Goal: Task Accomplishment & Management: Complete application form

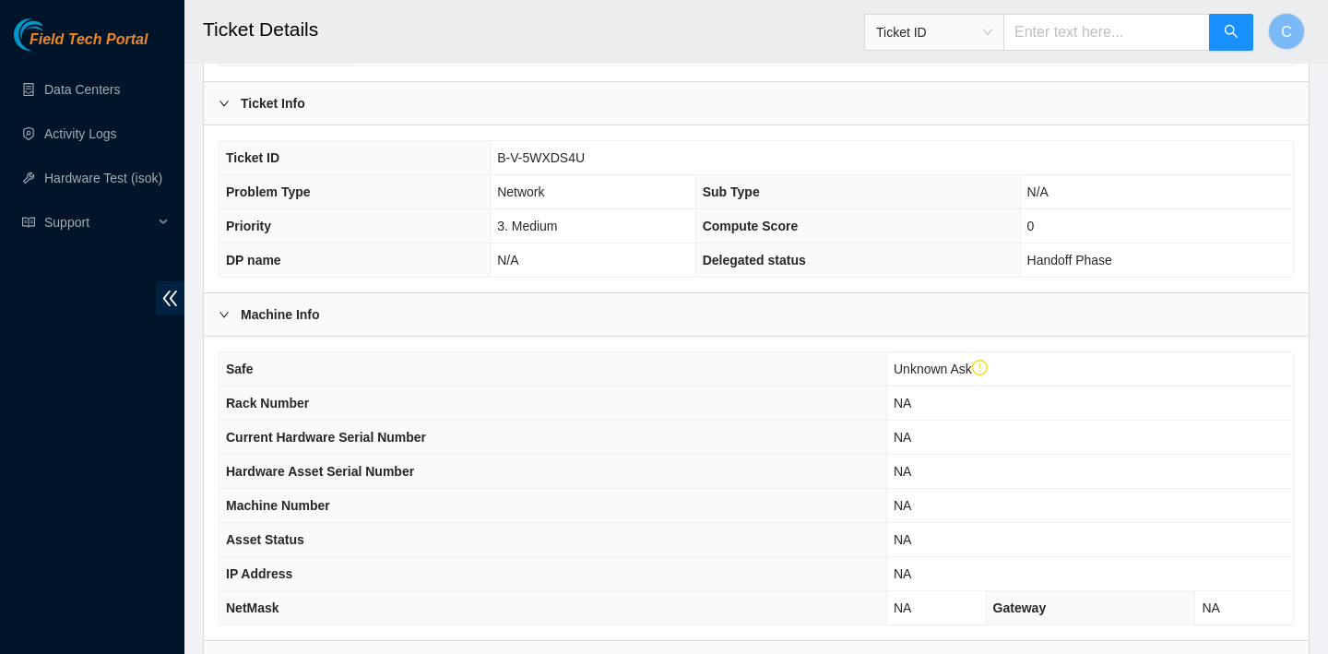
scroll to position [144, 0]
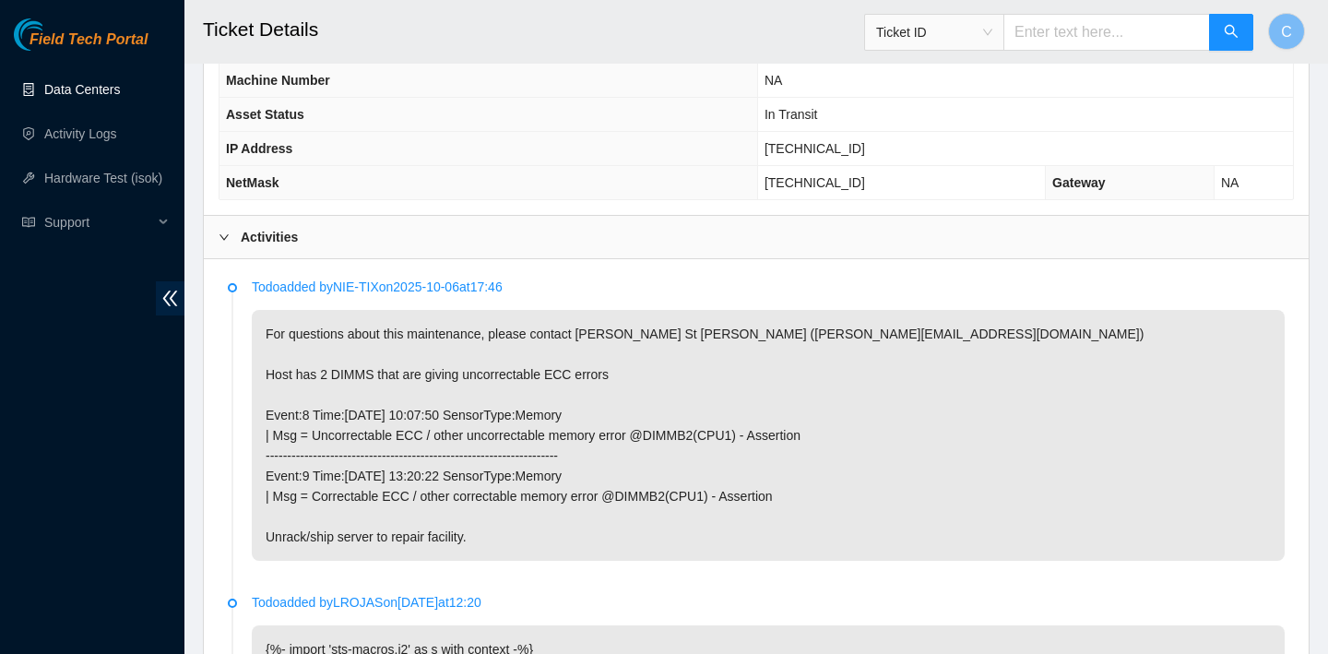
scroll to position [696, 0]
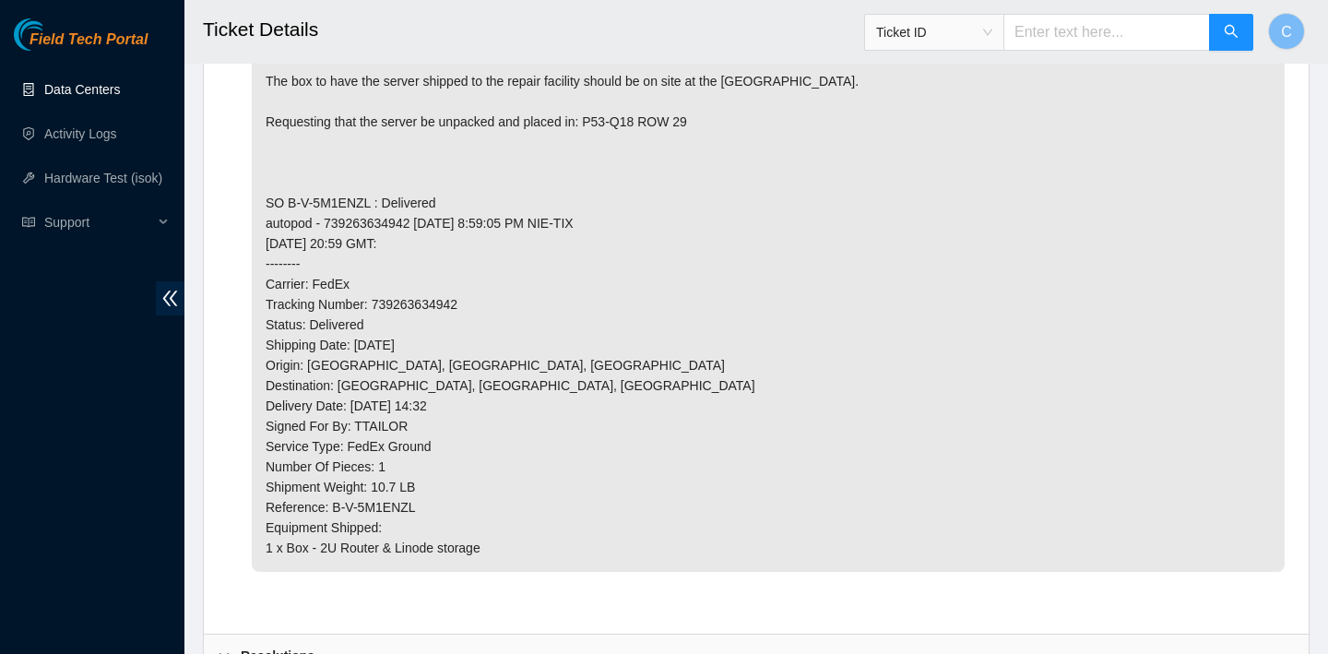
scroll to position [1035, 0]
drag, startPoint x: 475, startPoint y: 291, endPoint x: 374, endPoint y: 303, distance: 101.1
click at [374, 303] on p "The box to have the server shipped to the repair facility should be on site at …" at bounding box center [768, 311] width 1033 height 515
copy p "739263634942"
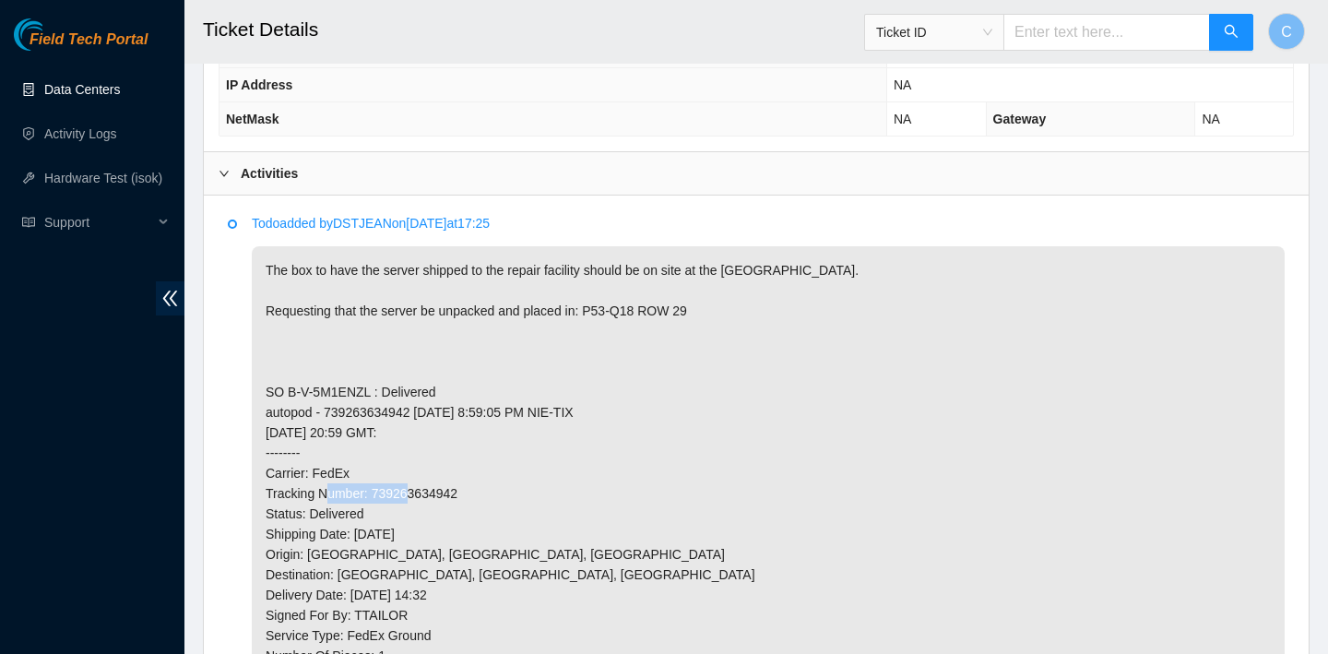
scroll to position [827, 0]
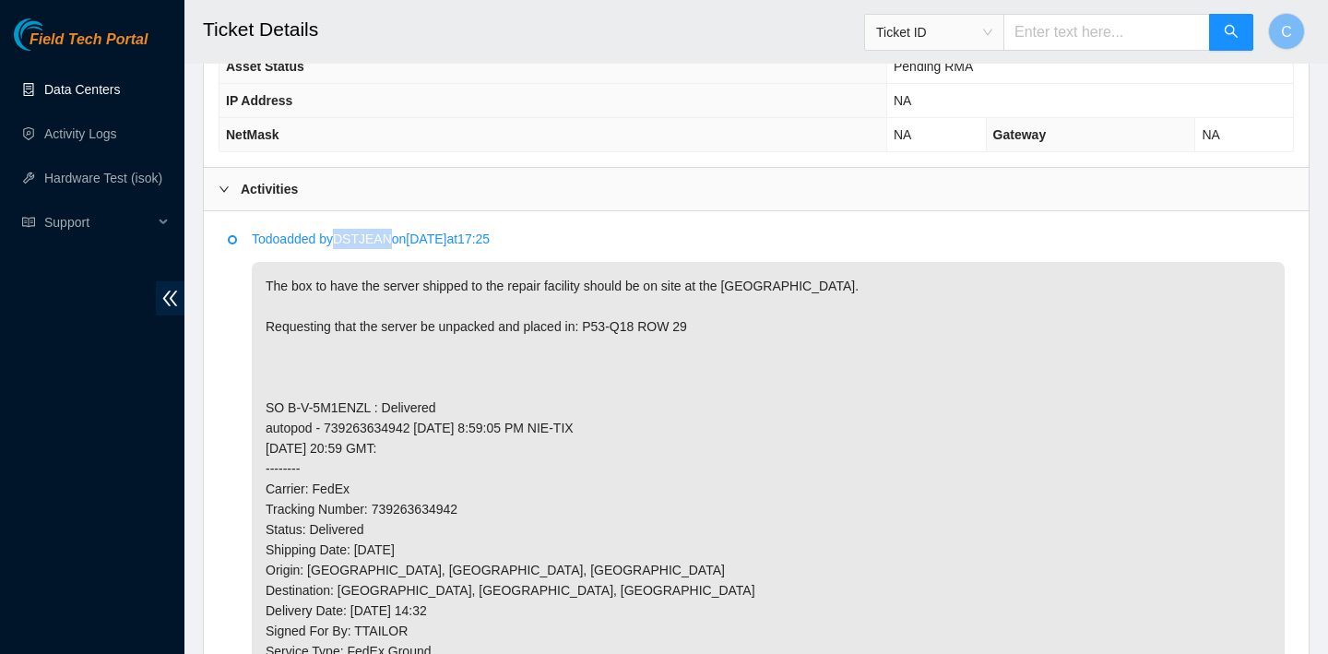
drag, startPoint x: 404, startPoint y: 239, endPoint x: 346, endPoint y: 237, distance: 58.1
click at [346, 237] on p "Todo added by DSTJEAN on [DATE] 17:25" at bounding box center [768, 239] width 1033 height 20
copy p "DSTJEAN"
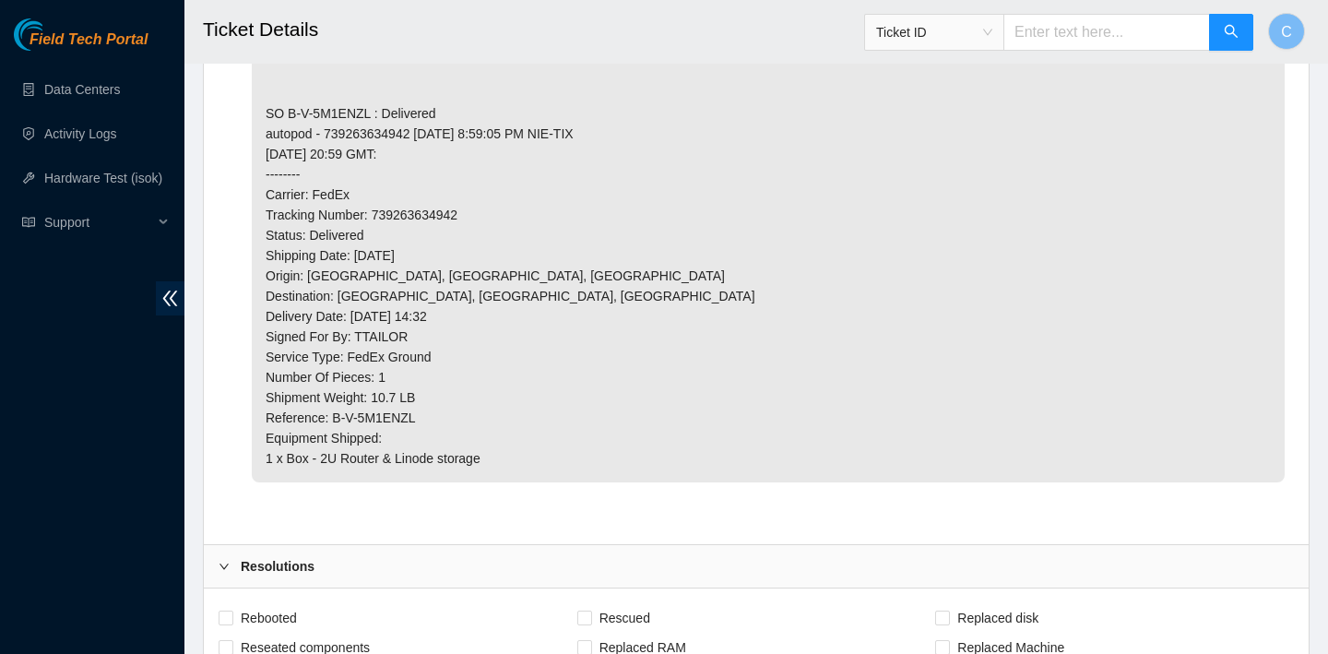
scroll to position [1353, 0]
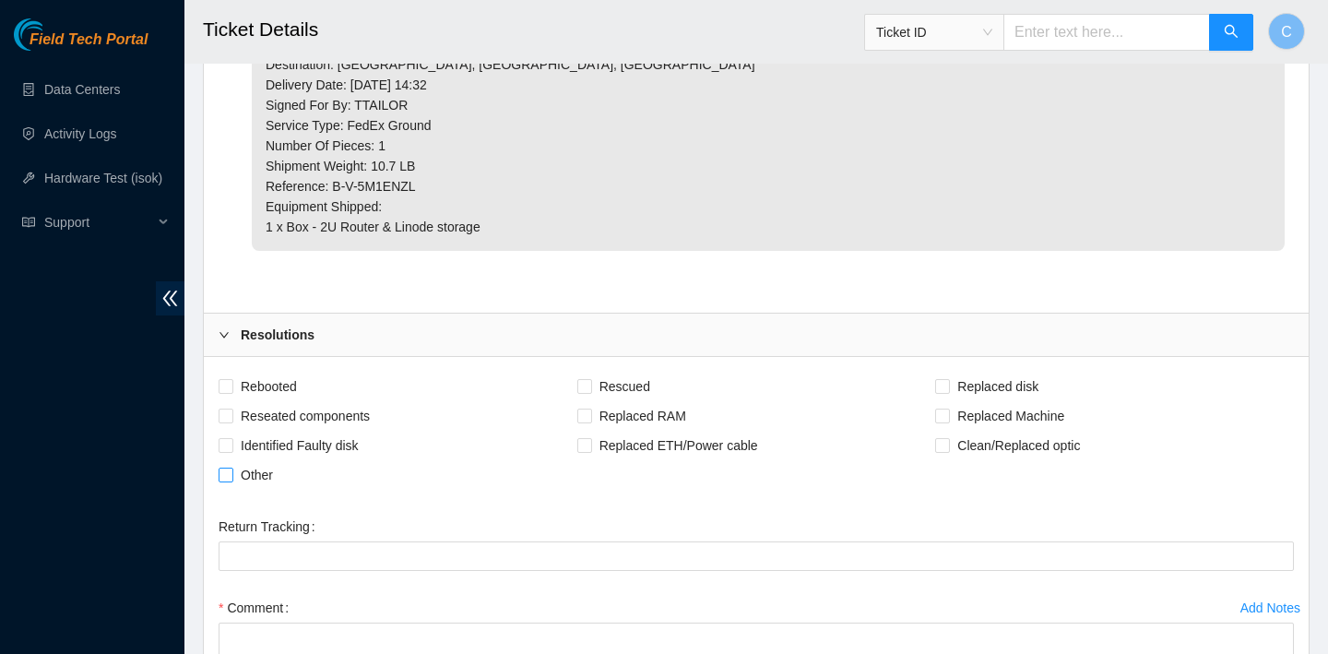
click at [245, 476] on span "Other" at bounding box center [256, 475] width 47 height 30
click at [232, 476] on input "Other" at bounding box center [225, 474] width 13 height 13
checkbox input "true"
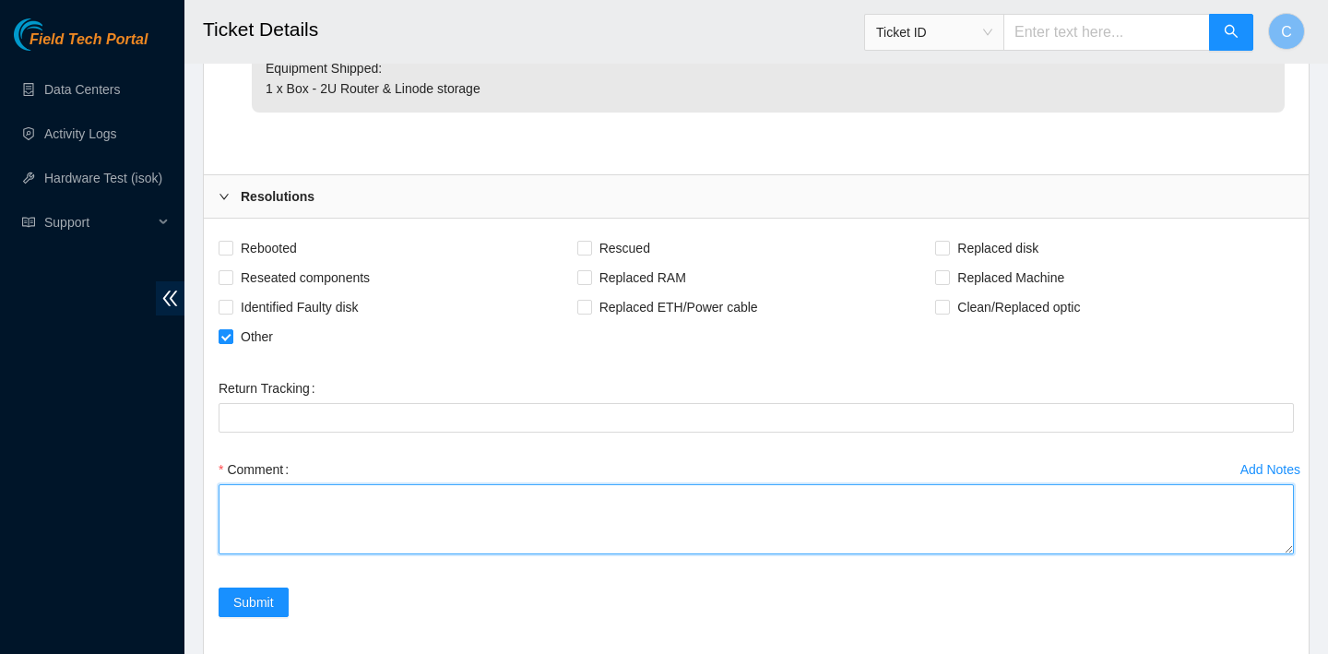
click at [274, 505] on textarea "Comment" at bounding box center [757, 519] width 1076 height 70
click at [339, 506] on textarea "verified SN Unracked" at bounding box center [757, 519] width 1076 height 70
click at [228, 538] on textarea "verified SN Unracked" at bounding box center [757, 519] width 1076 height 70
drag, startPoint x: 299, startPoint y: 521, endPoint x: 240, endPoint y: 521, distance: 59.0
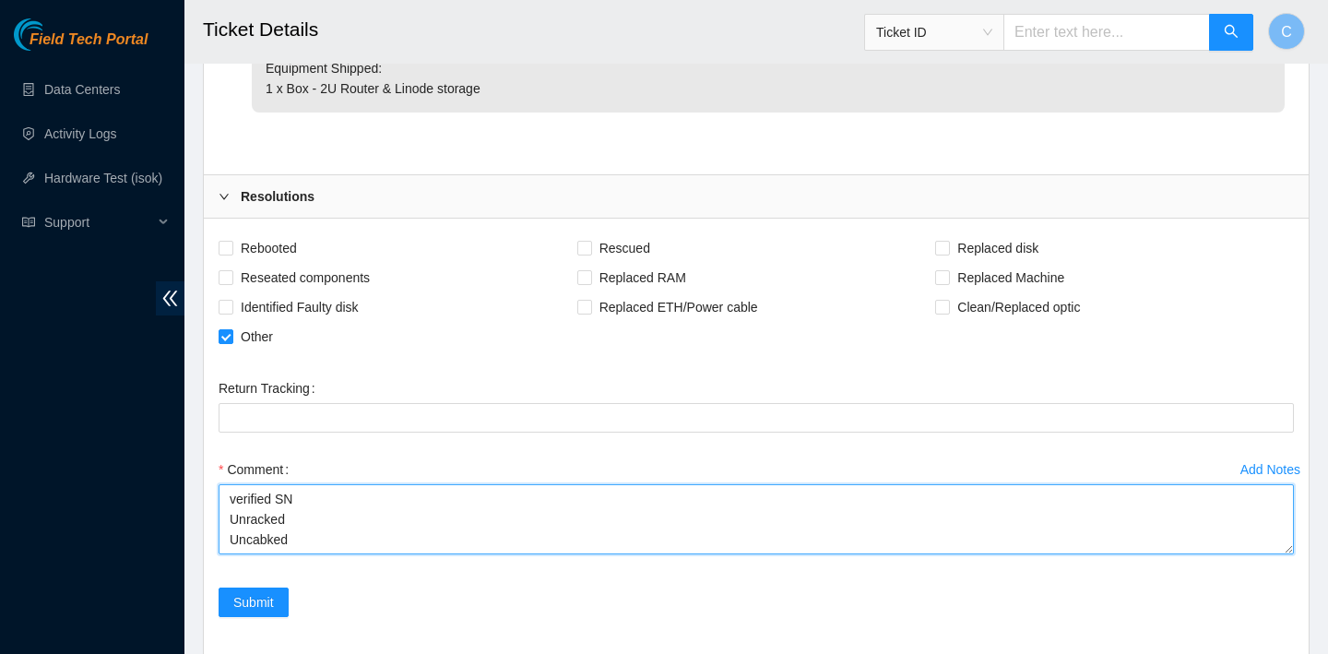
click at [240, 521] on textarea "verified SN Unracked Uncabked" at bounding box center [757, 519] width 1076 height 70
click at [232, 506] on textarea "verified SN Unracked" at bounding box center [757, 519] width 1076 height 70
click at [244, 506] on textarea "verified SN Unracked" at bounding box center [757, 519] width 1076 height 70
click at [289, 521] on textarea "verified SN Uncabled Unracked" at bounding box center [757, 519] width 1076 height 70
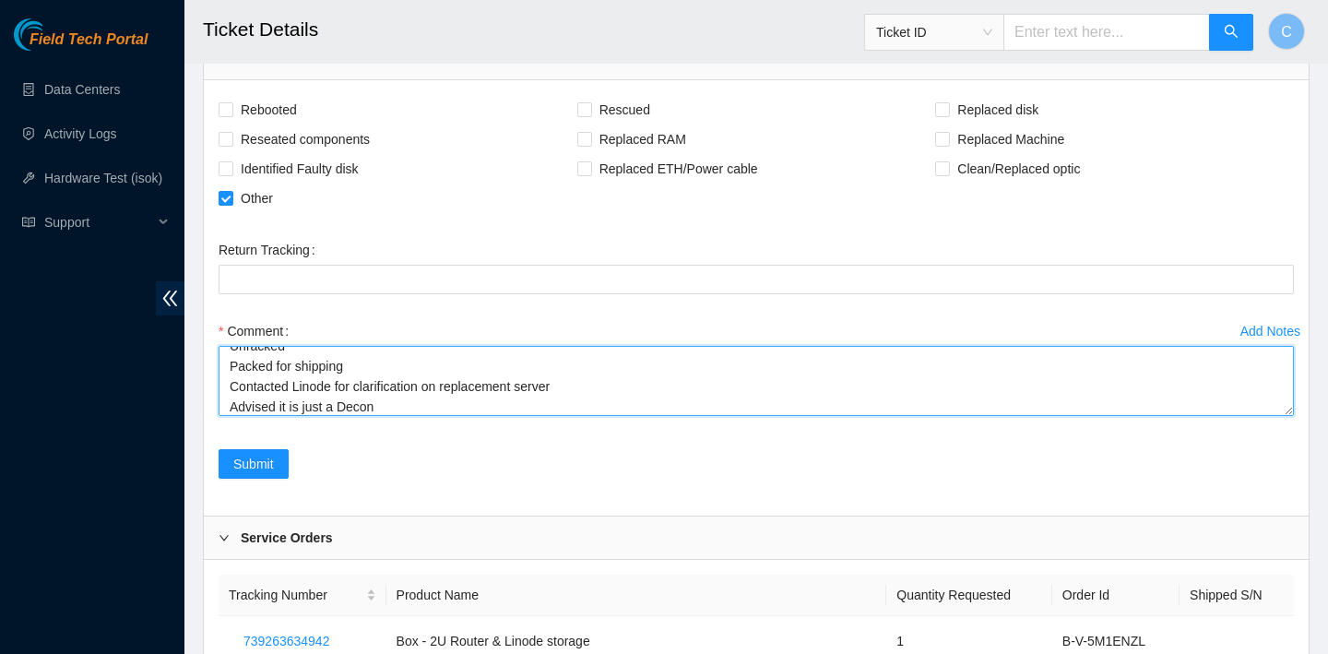
scroll to position [58, 0]
type textarea "verified SN Uncabled Unracked Packed for shipping Contacted Linode for clarific…"
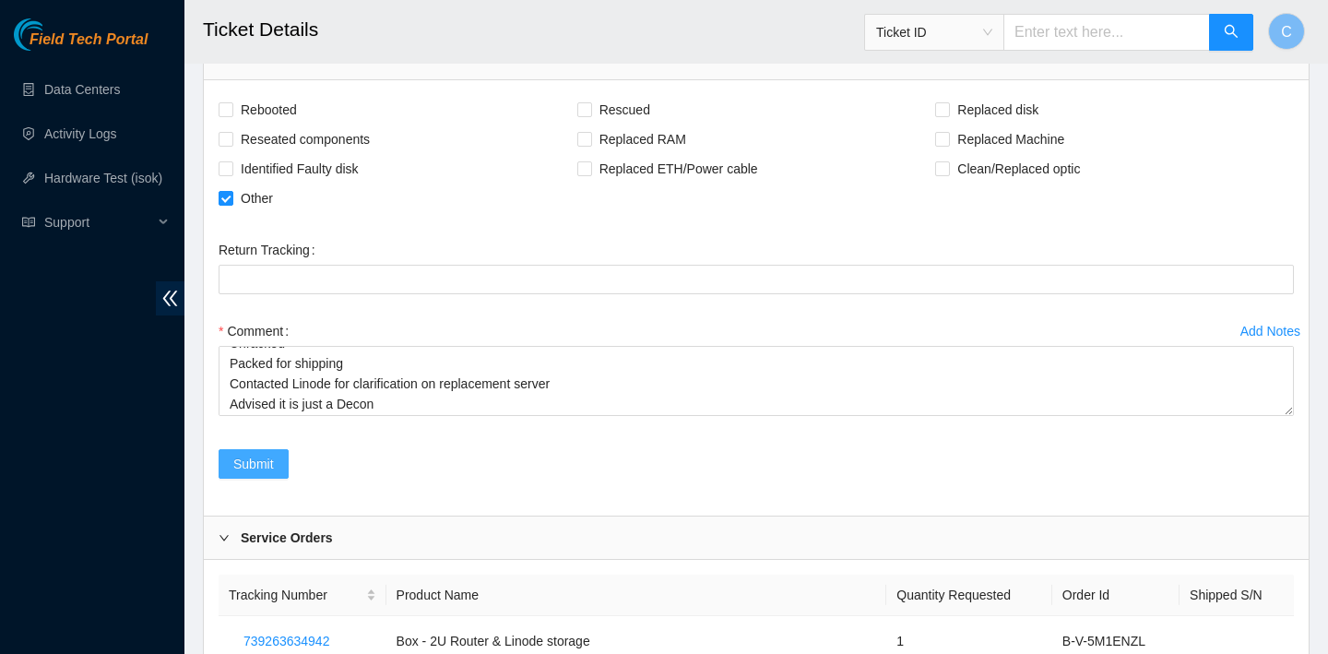
click at [271, 468] on span "Submit" at bounding box center [253, 464] width 41 height 20
